Goal: Transaction & Acquisition: Purchase product/service

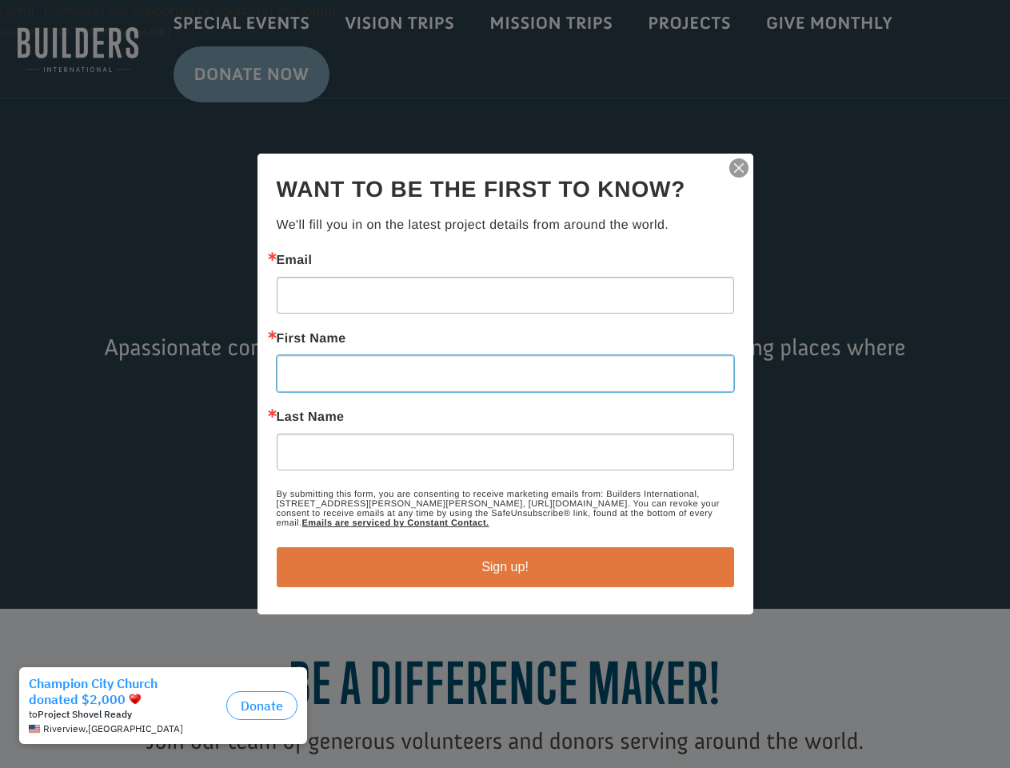
click at [505, 384] on input "First Name" at bounding box center [505, 373] width 457 height 37
click at [739, 168] on img "button" at bounding box center [739, 168] width 22 height 22
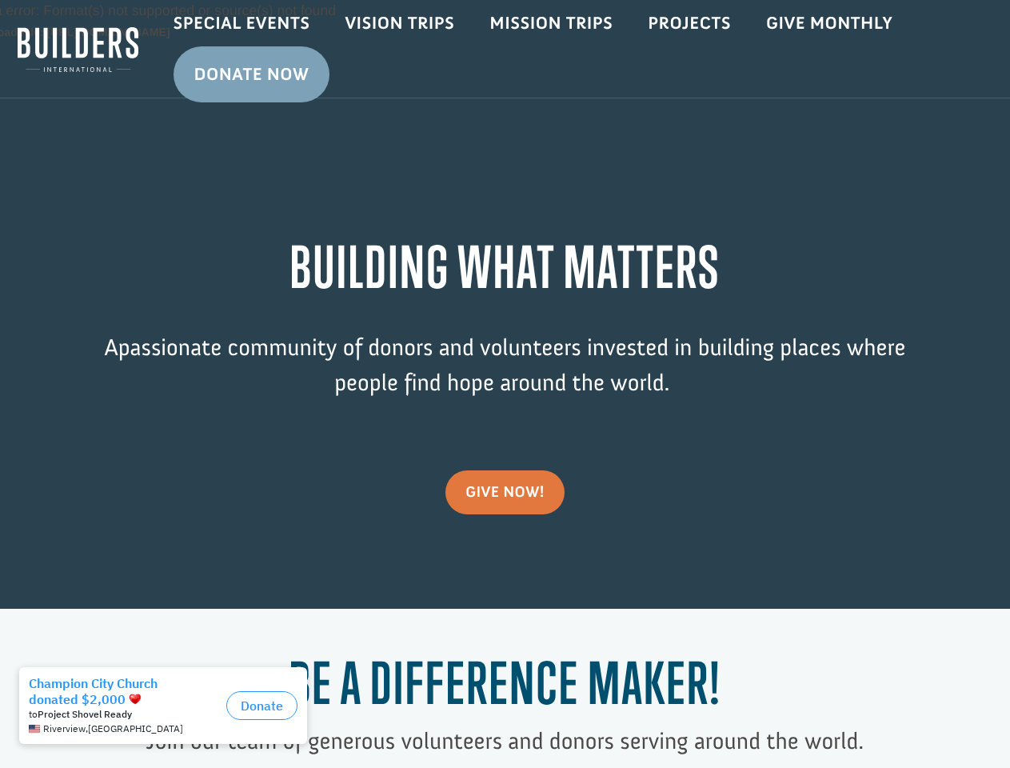
click at [505, 567] on div "Video Player Media error: Format(s) not supported or source(s) not found Downlo…" at bounding box center [505, 304] width 1010 height 609
click at [167, 713] on div "to Project Shovel Ready" at bounding box center [124, 714] width 191 height 11
click at [262, 705] on button "Donate" at bounding box center [261, 705] width 71 height 29
